Goal: Information Seeking & Learning: Learn about a topic

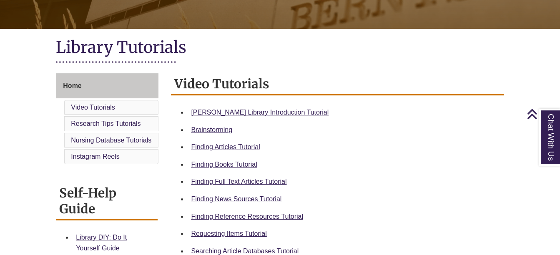
scroll to position [161, 0]
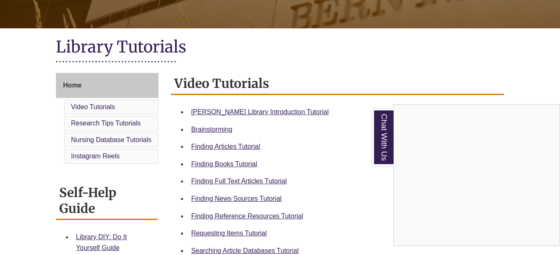
click at [430, 35] on div "Chat With Us" at bounding box center [280, 127] width 560 height 255
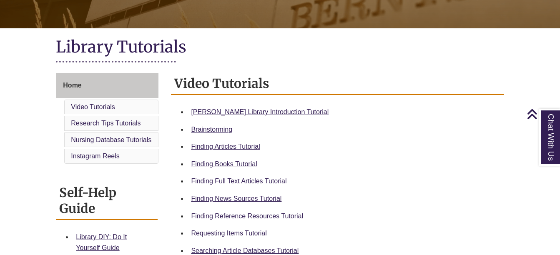
click at [259, 117] on div "Berntsen Library Introduction Tutorial" at bounding box center [344, 112] width 306 height 11
click at [257, 112] on link "Berntsen Library Introduction Tutorial" at bounding box center [260, 111] width 138 height 7
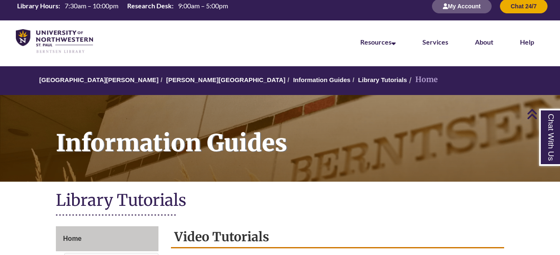
scroll to position [0, 0]
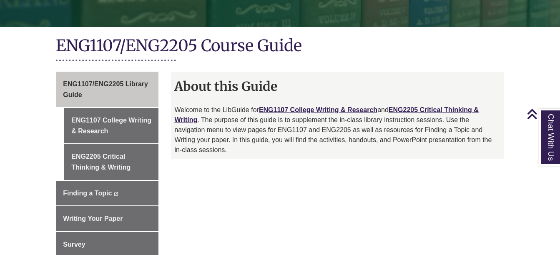
scroll to position [173, 0]
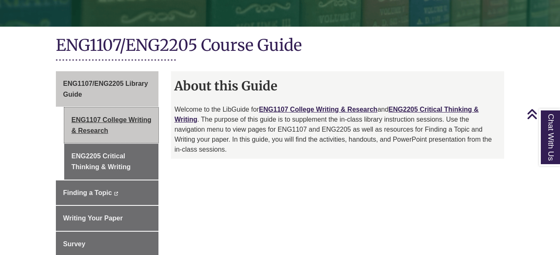
click at [140, 120] on link "ENG1107 College Writing & Research" at bounding box center [111, 125] width 94 height 35
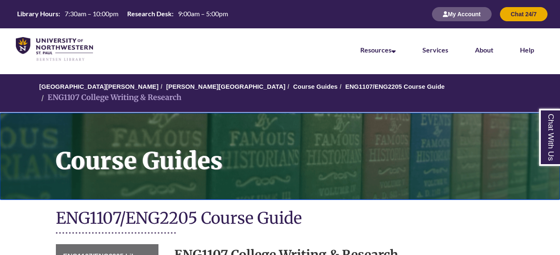
click at [140, 120] on h1 "Course Guides" at bounding box center [303, 151] width 513 height 76
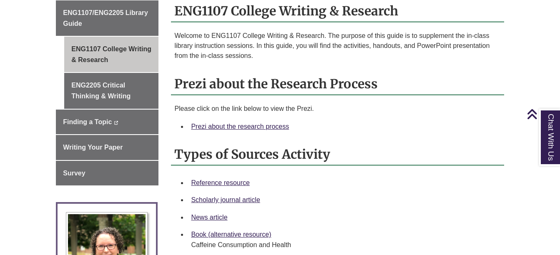
scroll to position [244, 0]
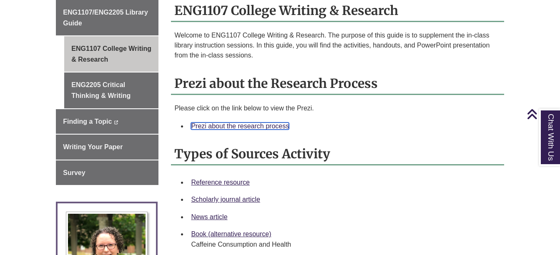
click at [264, 123] on link "Prezi about the research process" at bounding box center [240, 126] width 98 height 7
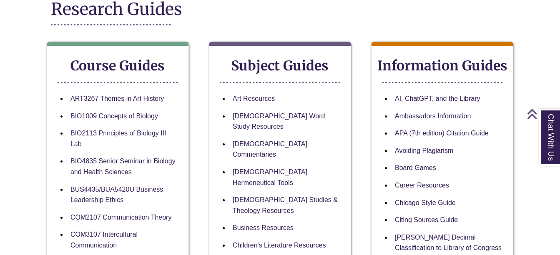
scroll to position [120, 0]
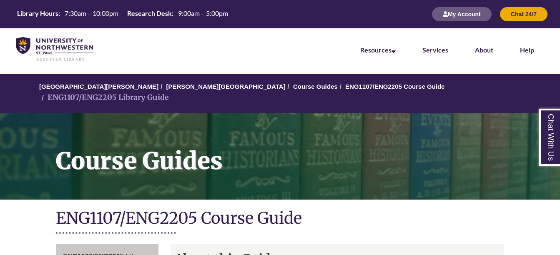
scroll to position [173, 0]
